Goal: Information Seeking & Learning: Learn about a topic

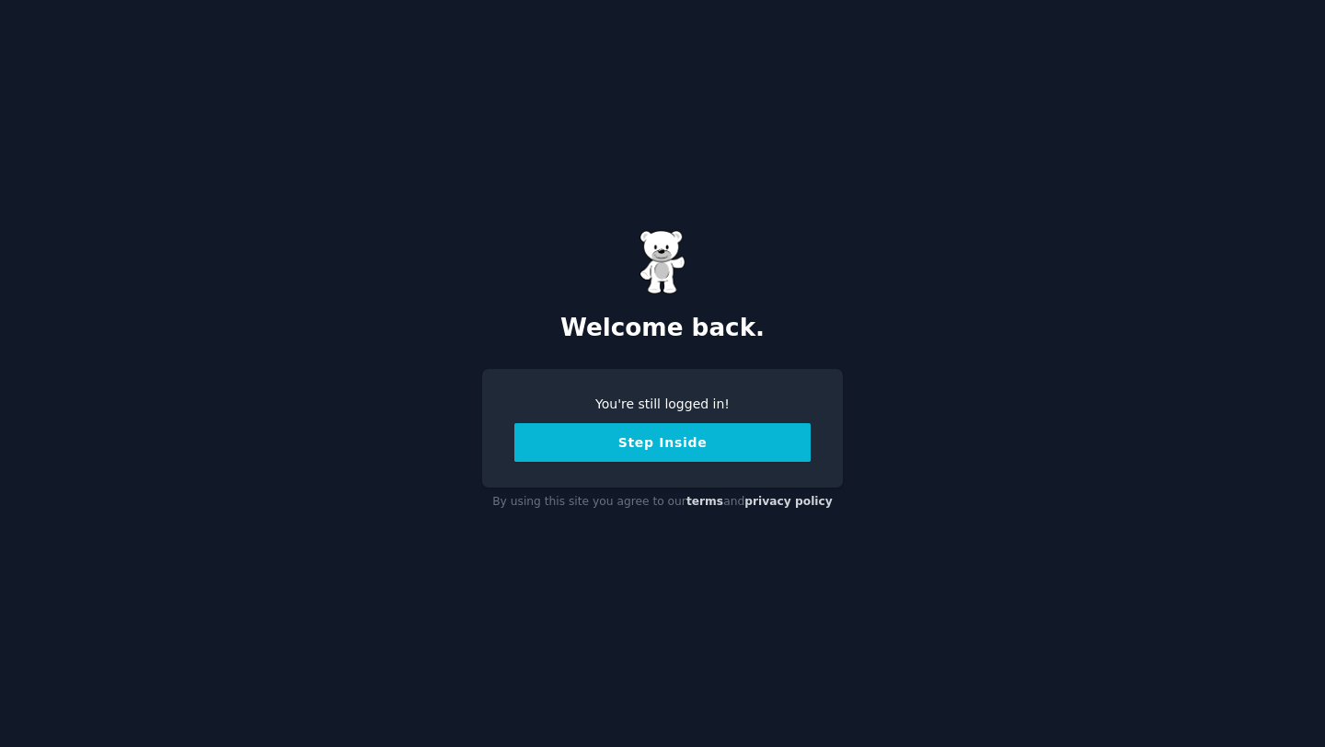
click at [645, 460] on button "Step Inside" at bounding box center [662, 442] width 296 height 39
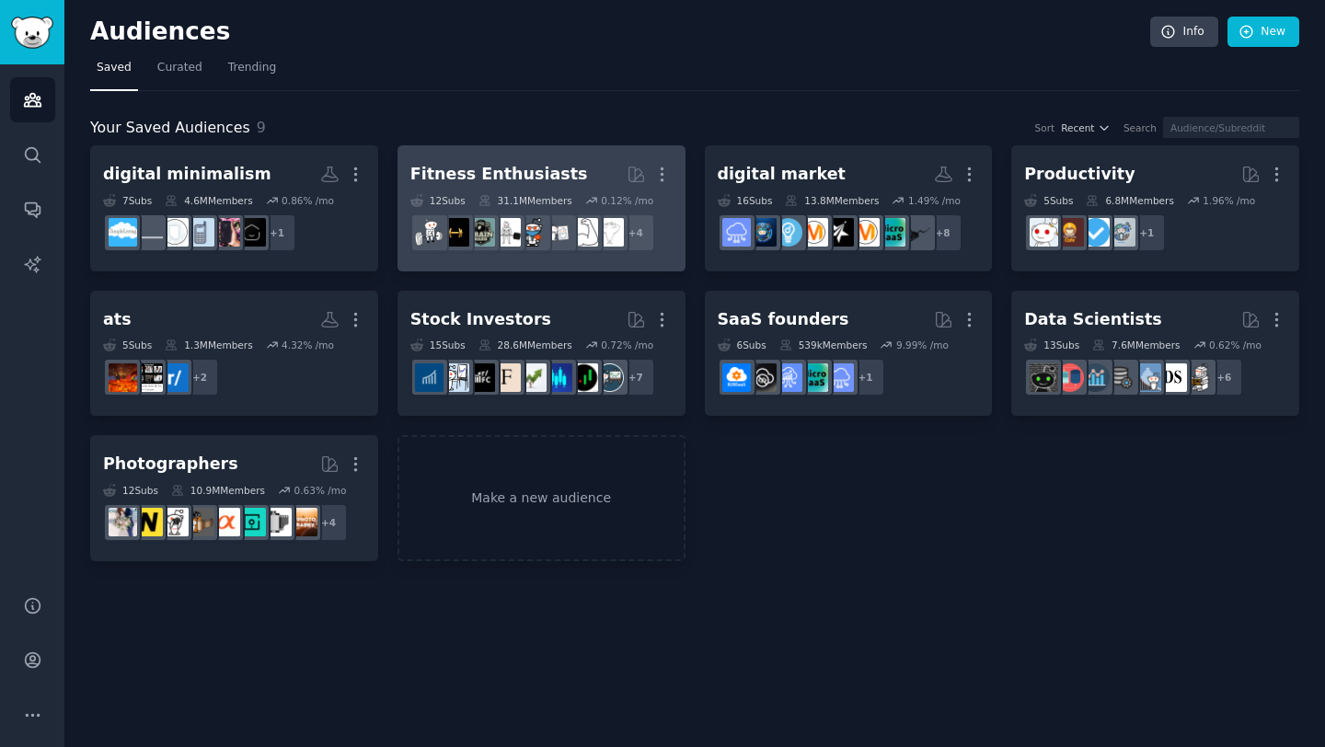
click at [476, 176] on div "Fitness Enthusiasts" at bounding box center [499, 174] width 178 height 23
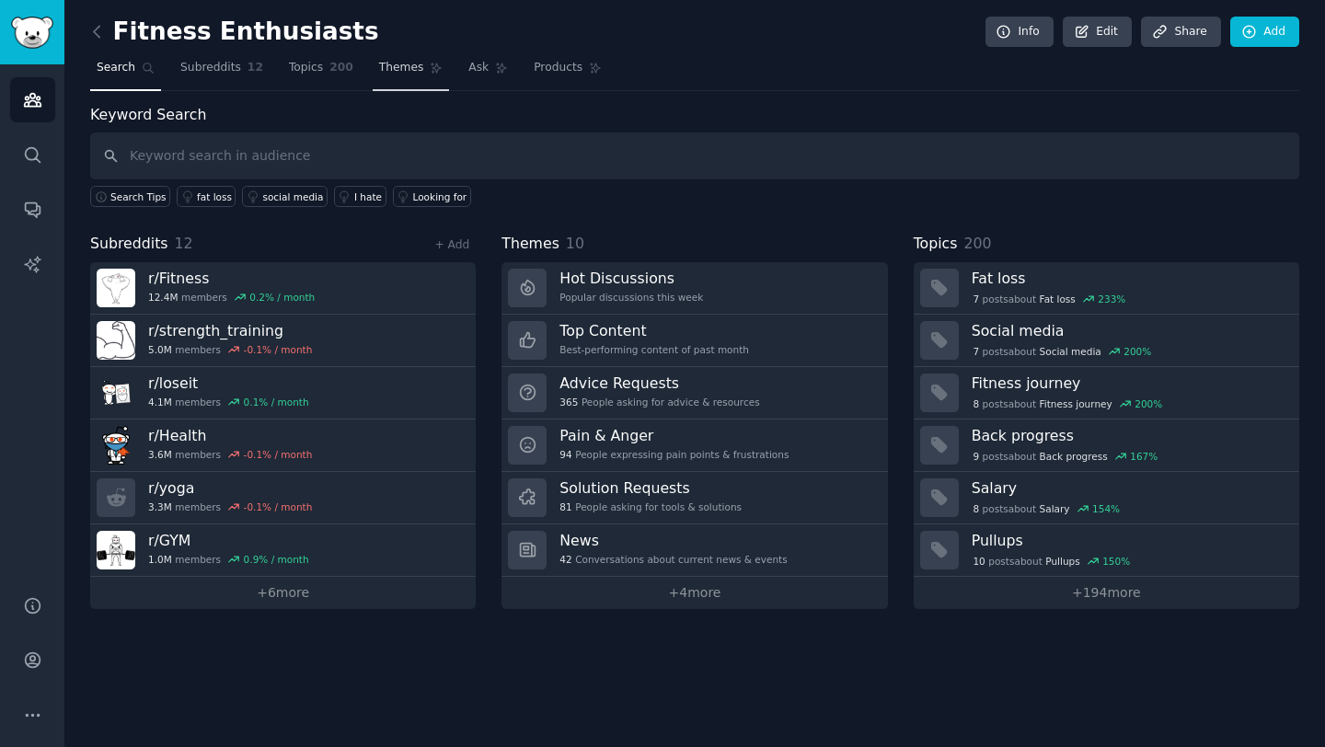
click at [398, 74] on span "Themes" at bounding box center [401, 68] width 45 height 17
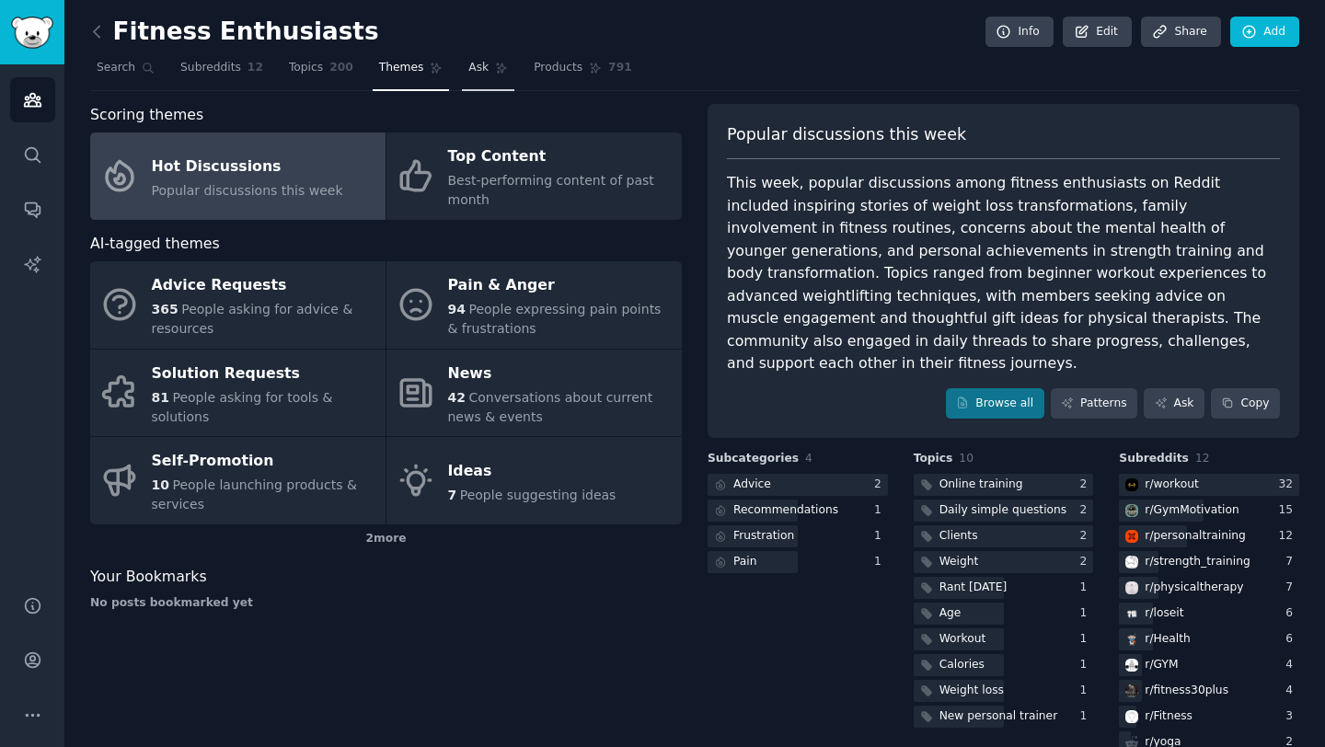
click at [468, 75] on span "Ask" at bounding box center [478, 68] width 20 height 17
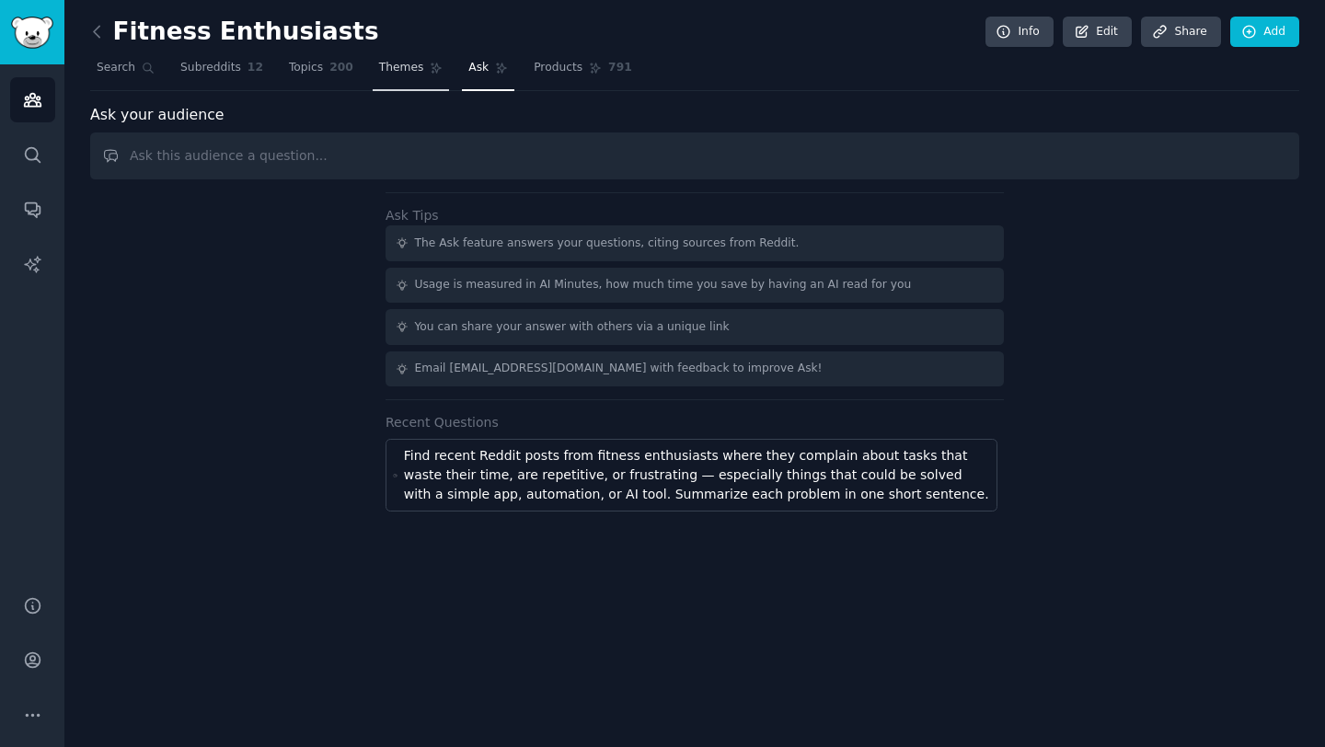
click at [410, 78] on link "Themes" at bounding box center [411, 72] width 77 height 38
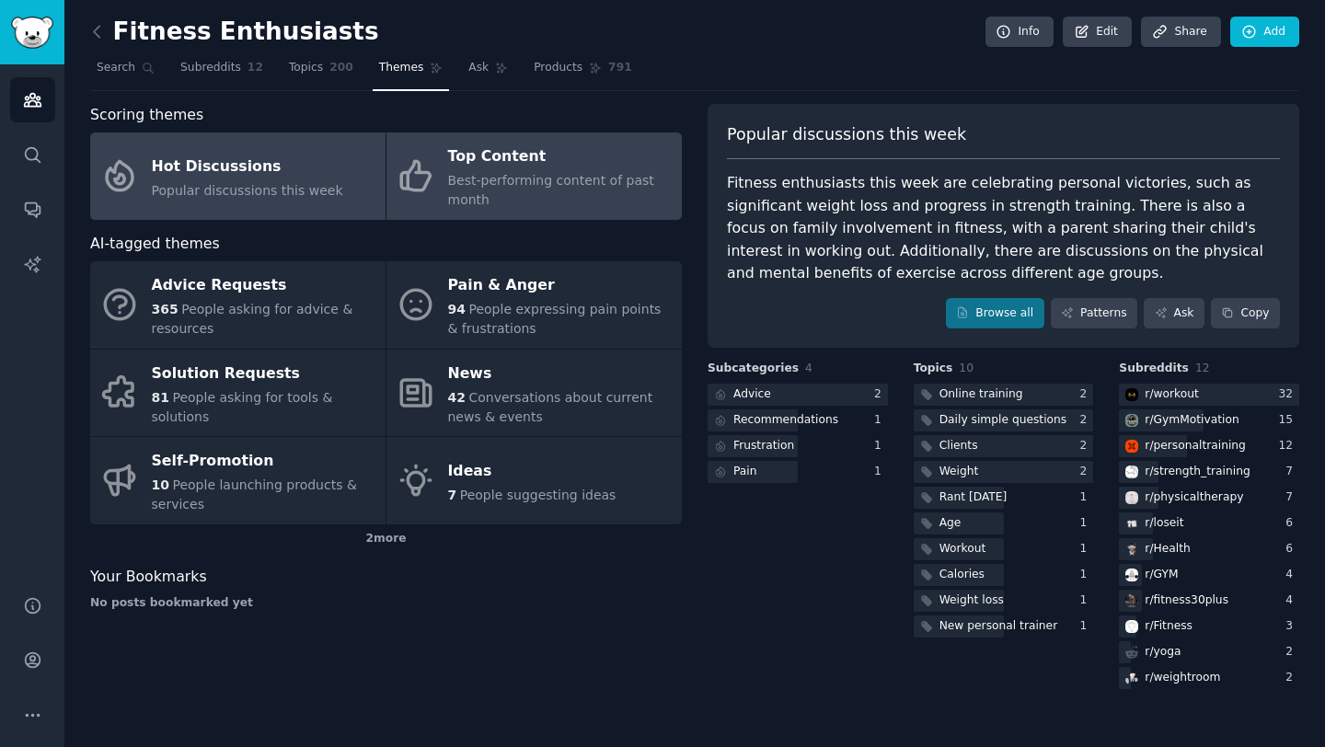
click at [513, 179] on span "Best-performing content of past month" at bounding box center [551, 190] width 206 height 34
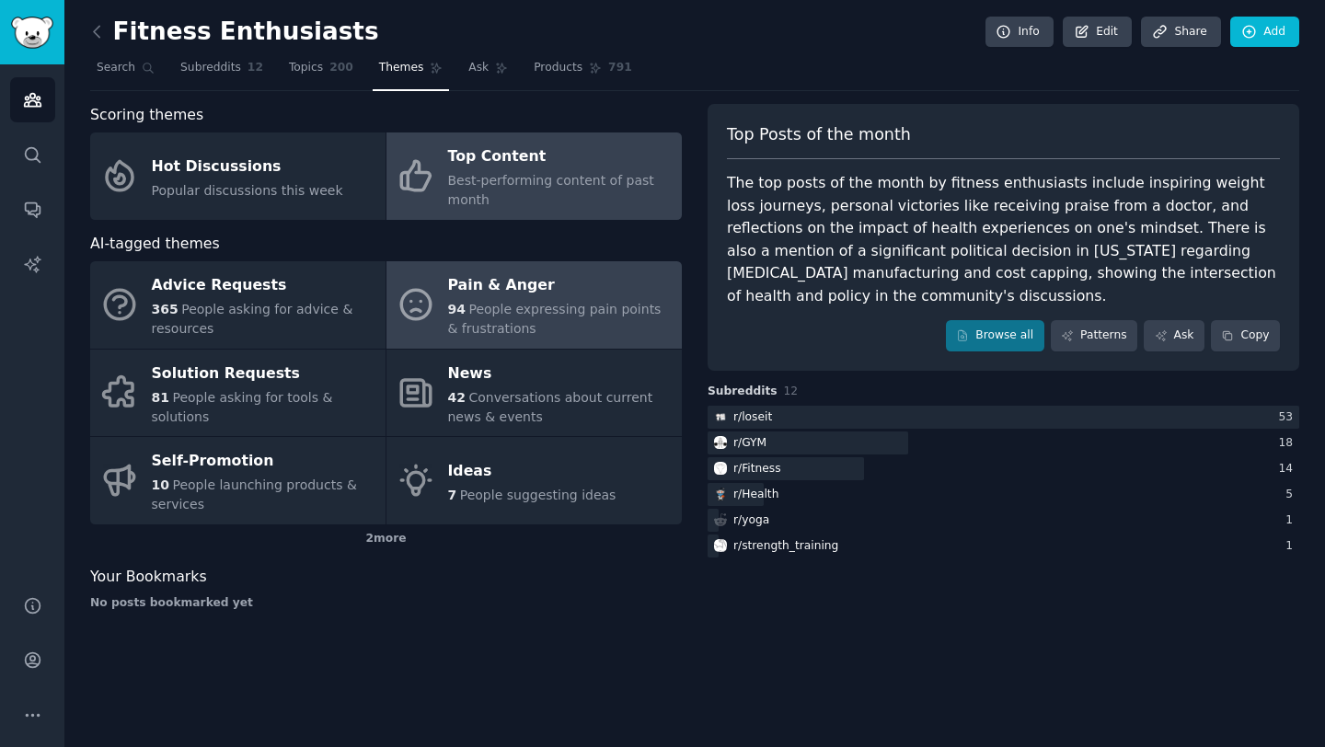
click at [469, 270] on link "Pain & Anger 94 People expressing pain points & frustrations" at bounding box center [533, 304] width 295 height 87
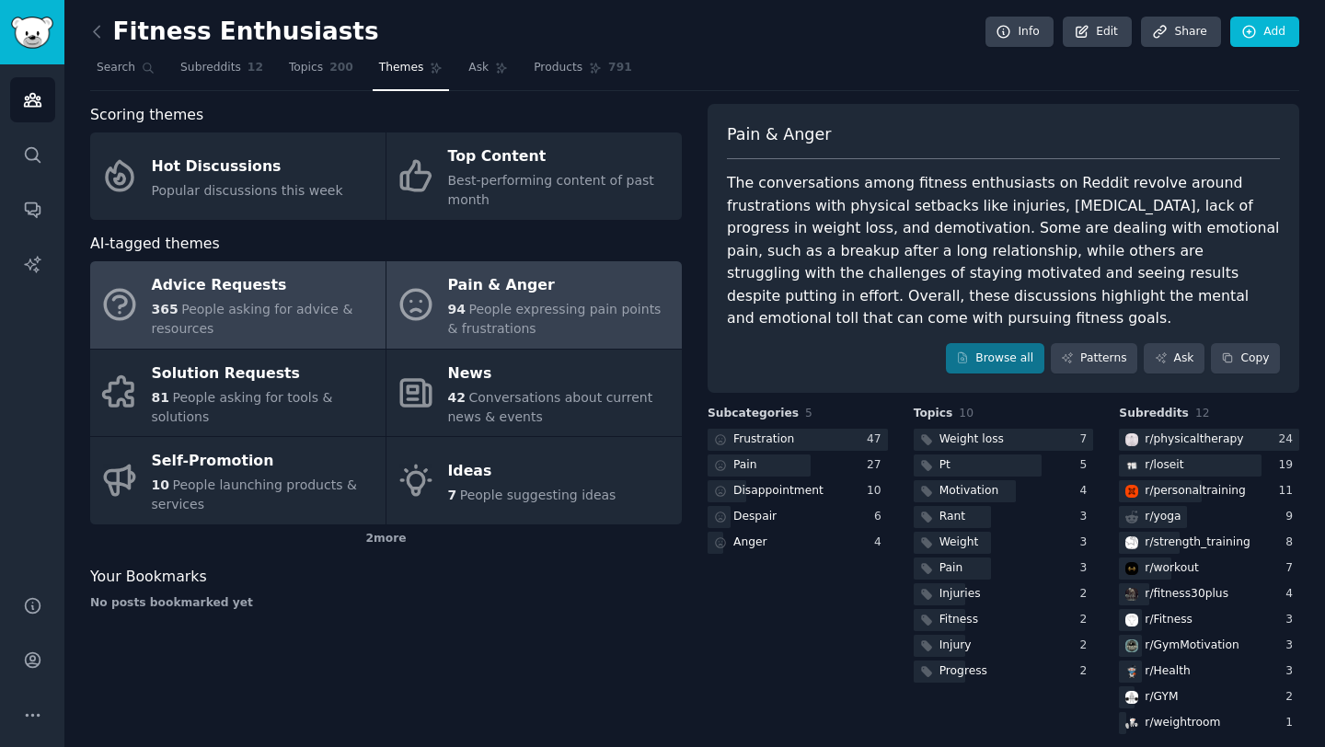
click at [241, 281] on div "Advice Requests" at bounding box center [264, 285] width 225 height 29
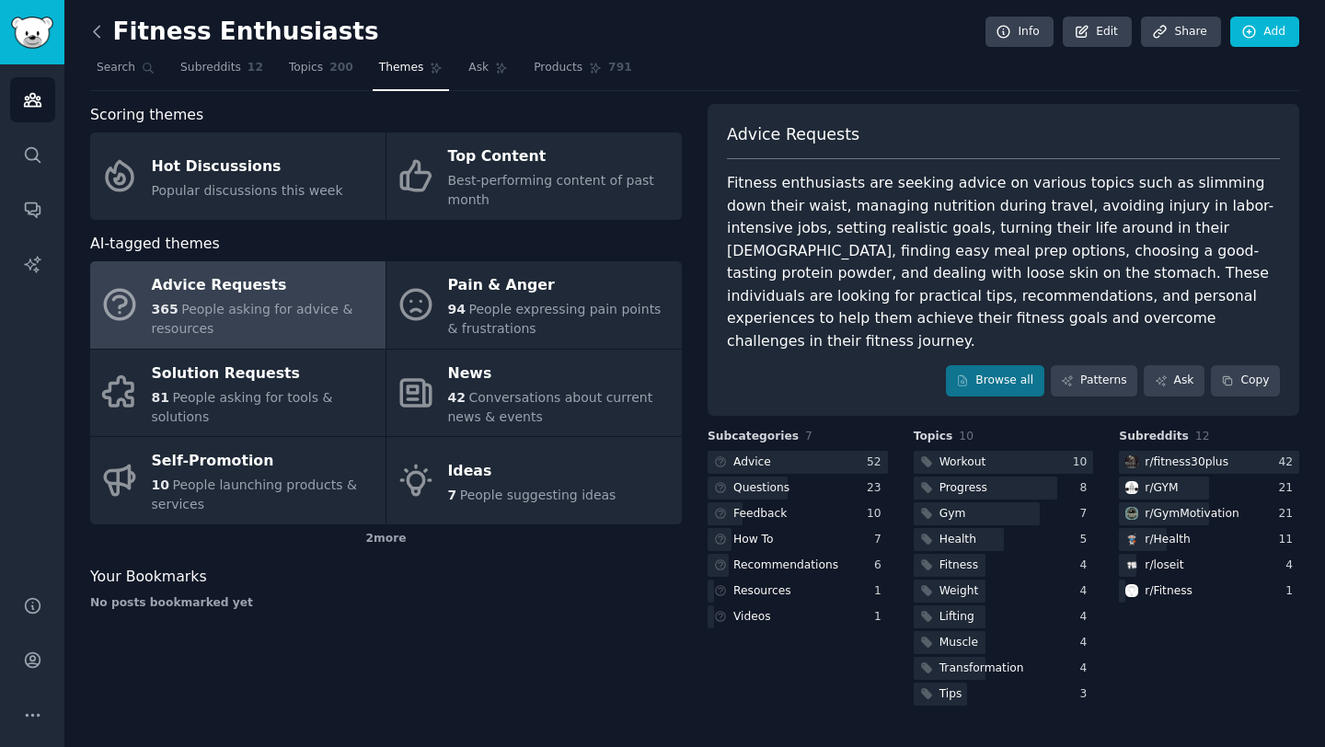
click at [97, 24] on icon at bounding box center [96, 31] width 19 height 19
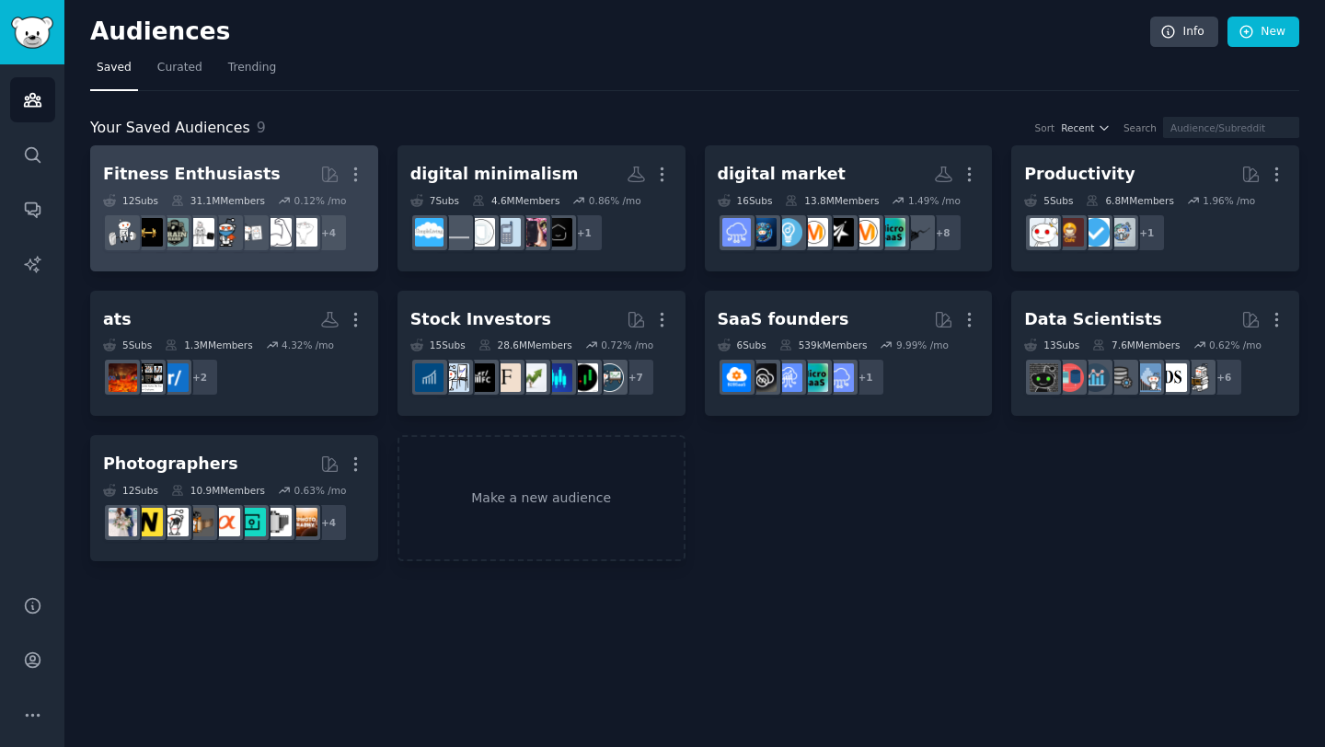
click at [203, 159] on h2 "Fitness Enthusiasts More" at bounding box center [234, 174] width 262 height 32
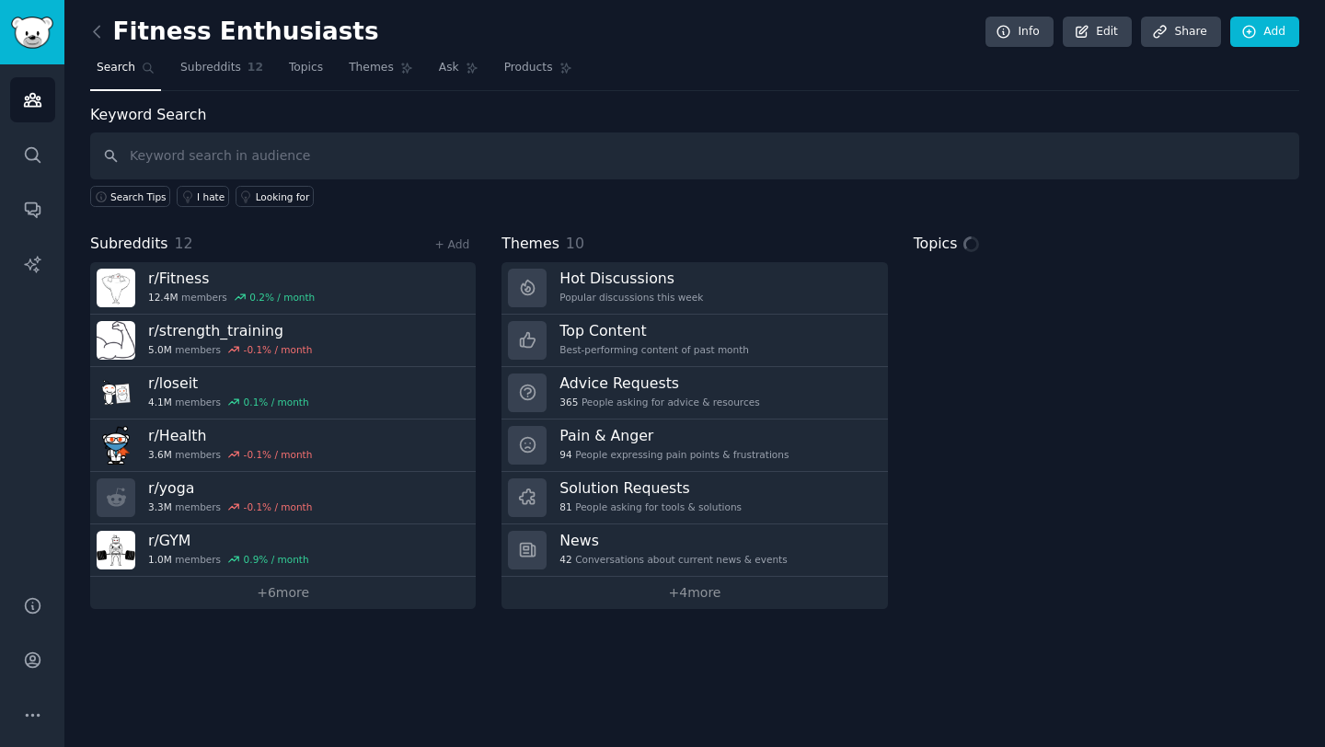
click at [110, 44] on link at bounding box center [101, 31] width 23 height 29
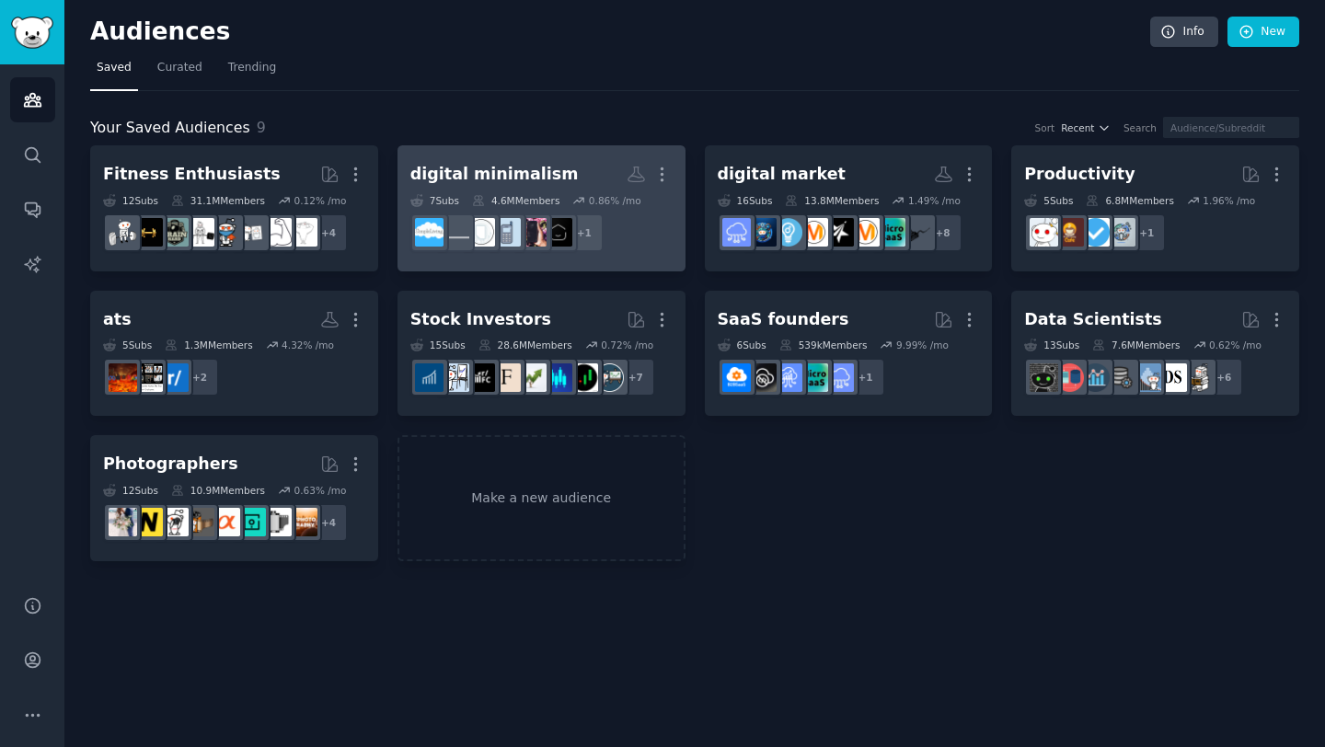
click at [501, 181] on div "digital minimalism" at bounding box center [494, 174] width 168 height 23
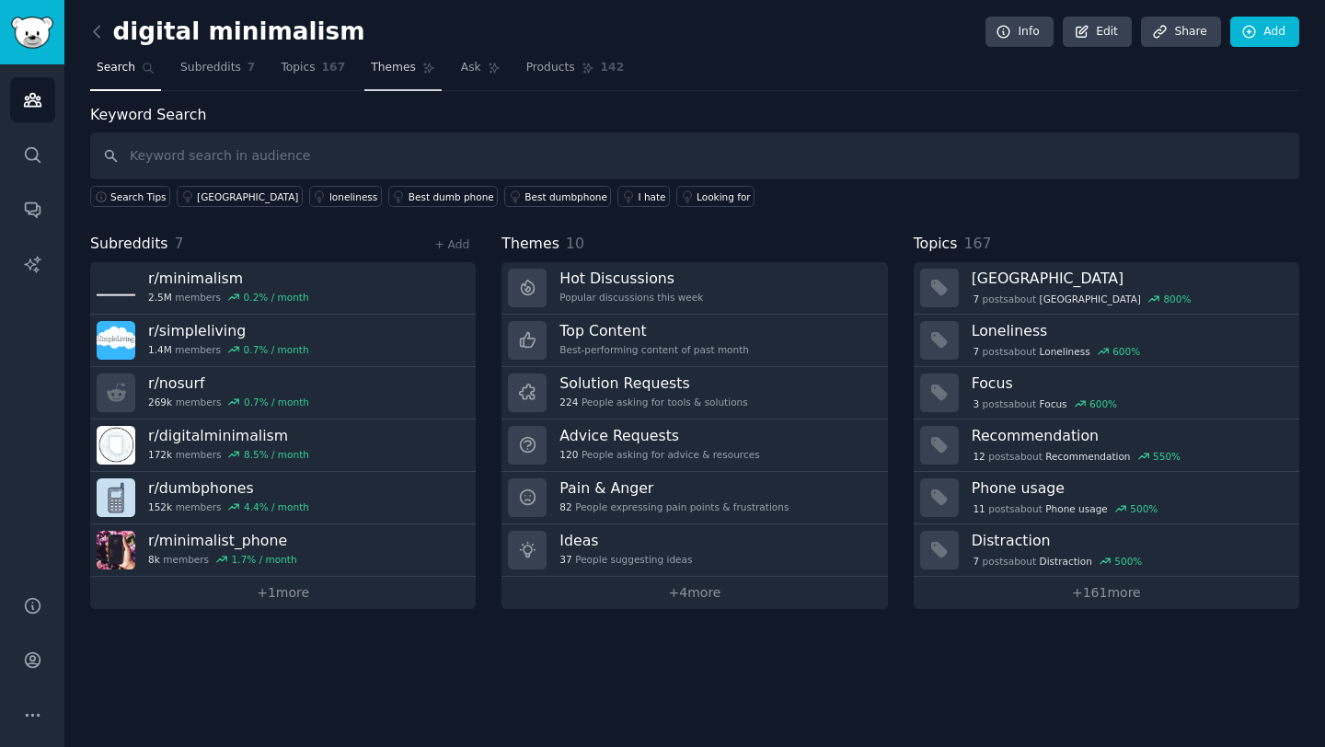
click at [422, 66] on icon at bounding box center [428, 68] width 13 height 13
